Goal: Information Seeking & Learning: Check status

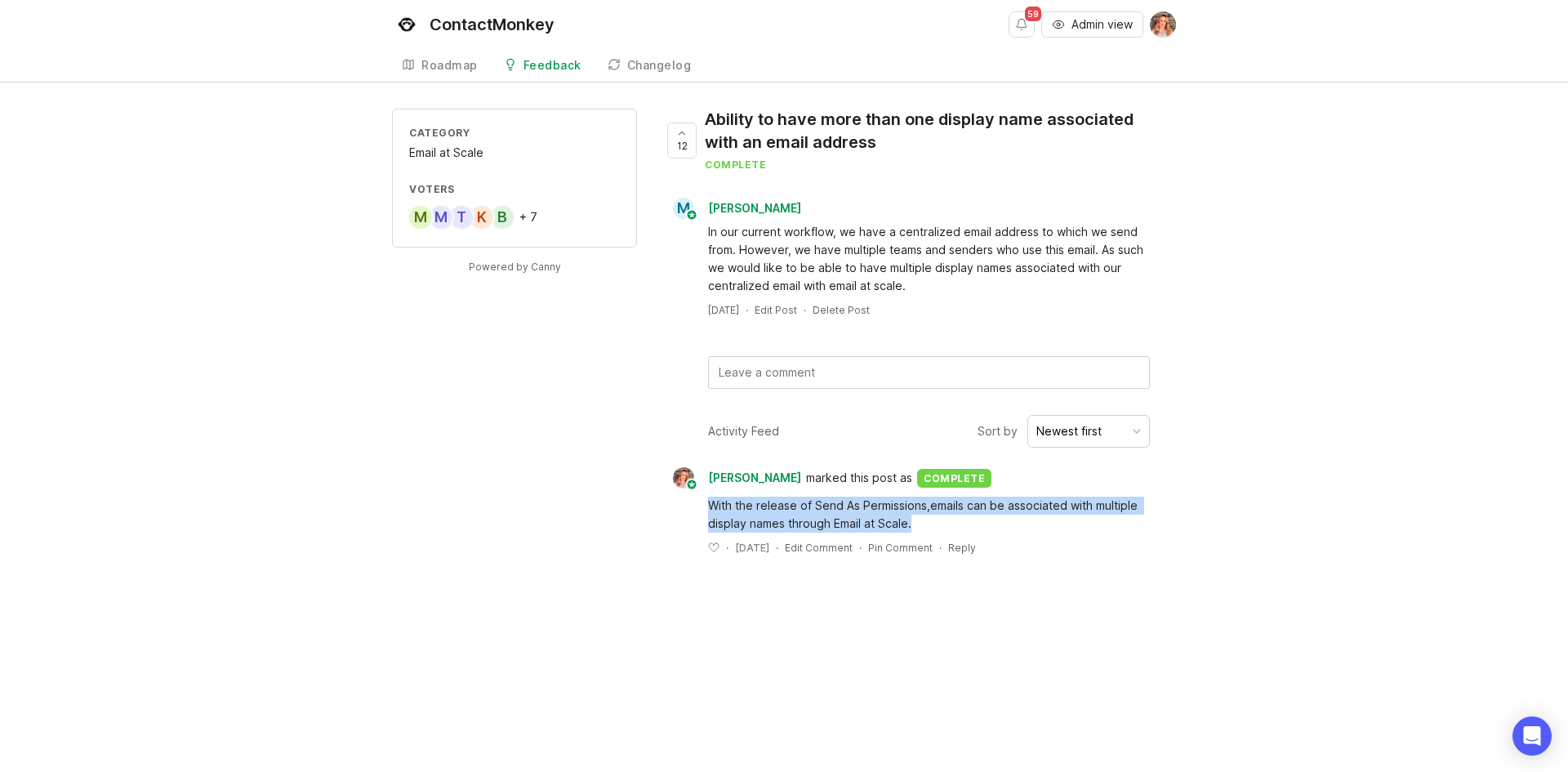
drag, startPoint x: 924, startPoint y: 526, endPoint x: 694, endPoint y: 501, distance: 231.4
click at [694, 501] on div "With the release of Send As Permissions,emails can be associated with multiple …" at bounding box center [919, 521] width 513 height 66
click at [871, 517] on div "With the release of Send As Permissions,emails can be associated with multiple …" at bounding box center [929, 514] width 442 height 36
drag, startPoint x: 908, startPoint y: 520, endPoint x: 682, endPoint y: 487, distance: 228.4
click at [682, 487] on div "Bronwen W marked this post as complete With the release of Send As Permissions,…" at bounding box center [919, 511] width 513 height 88
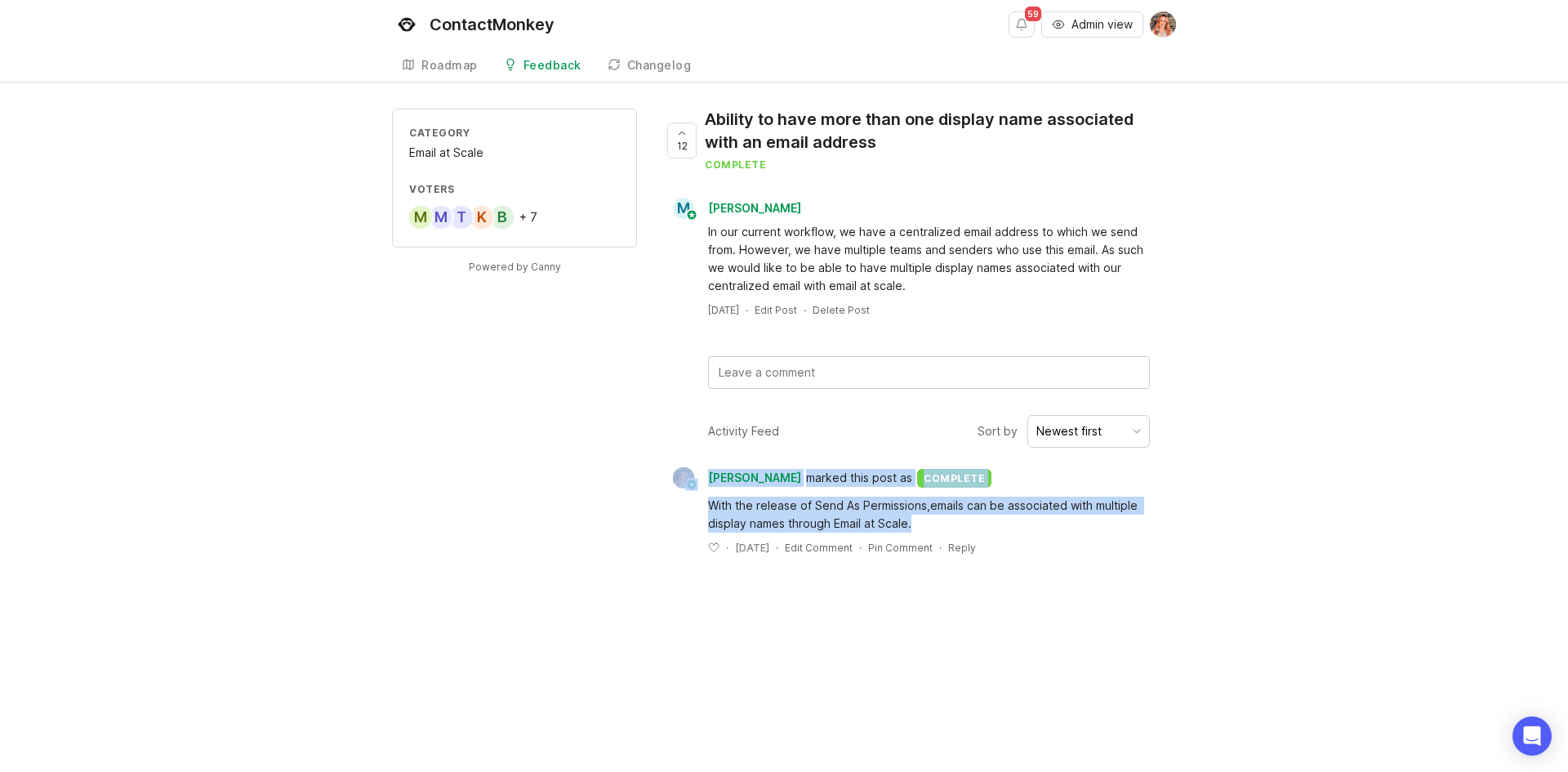
click at [876, 524] on div "With the release of Send As Permissions,emails can be associated with multiple …" at bounding box center [929, 514] width 442 height 36
click at [901, 531] on div "With the release of Send As Permissions,emails can be associated with multiple …" at bounding box center [929, 514] width 442 height 36
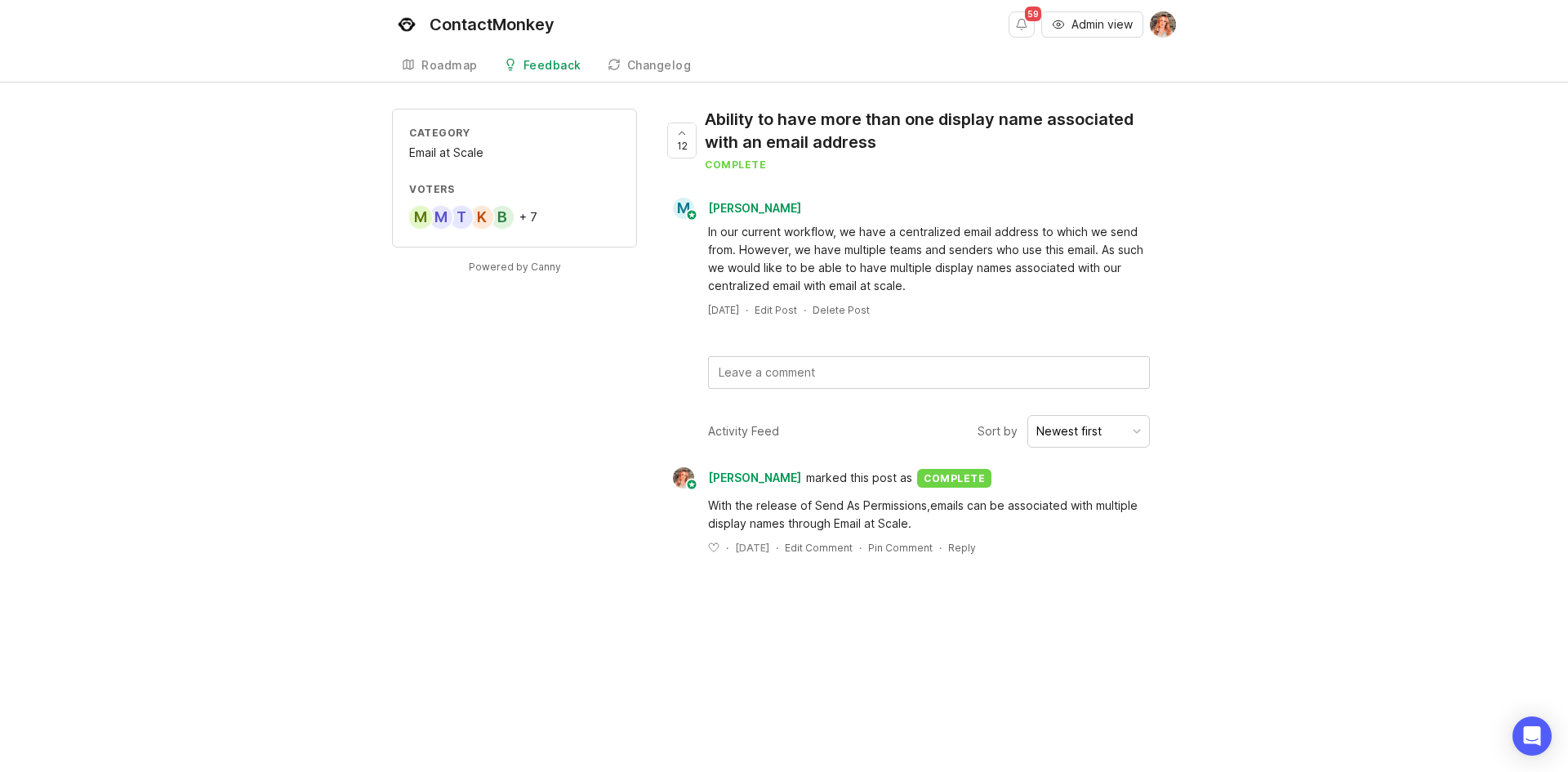
click at [913, 529] on div "With the release of Send As Permissions,emails can be associated with multiple …" at bounding box center [929, 514] width 442 height 36
drag, startPoint x: 915, startPoint y: 523, endPoint x: 692, endPoint y: 509, distance: 223.4
click at [692, 509] on div "With the release of Send As Permissions,emails can be associated with multiple …" at bounding box center [919, 521] width 513 height 66
copy div "With the release of Send As Permissions,emails can be associated with multiple …"
